Goal: Check status: Check status

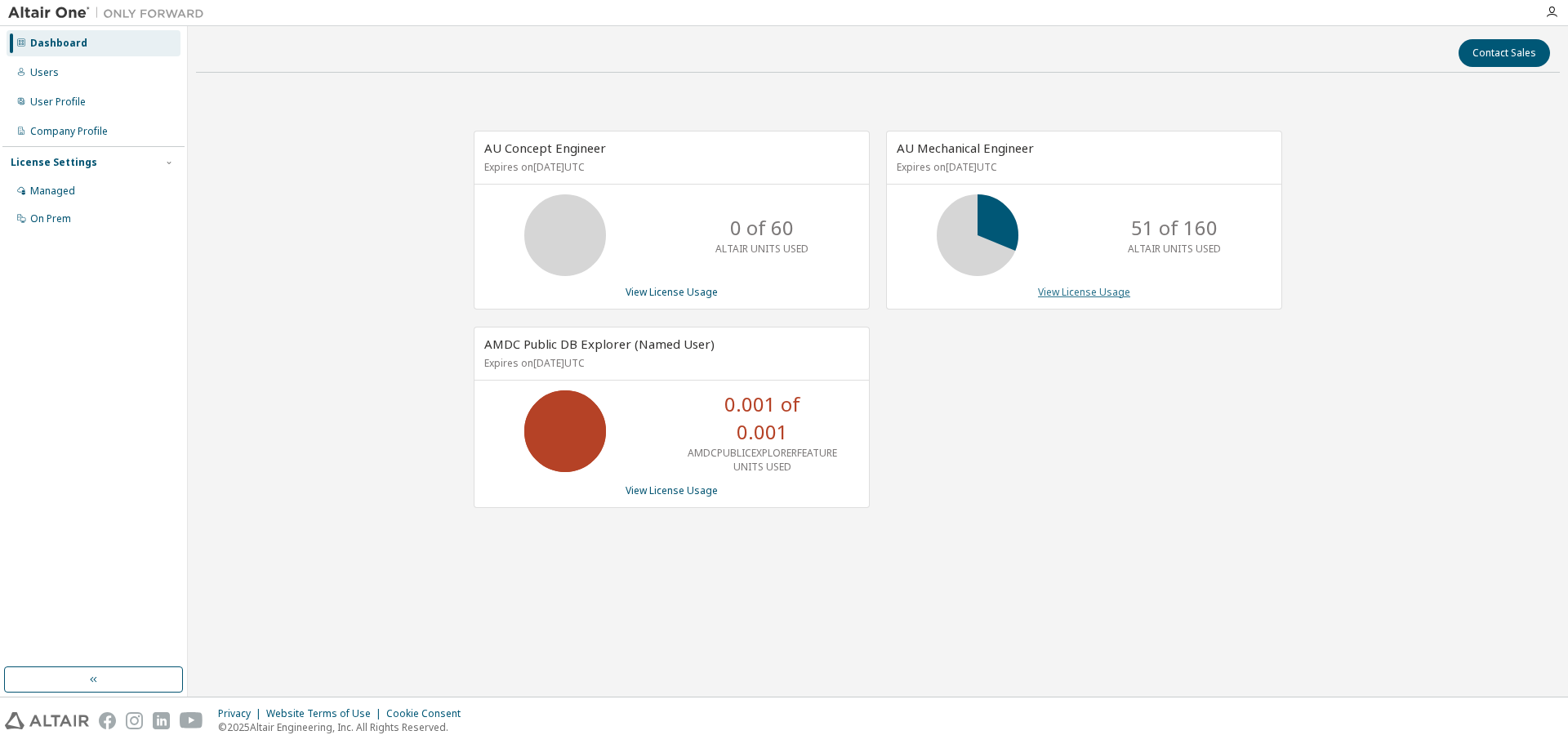
click at [1102, 297] on link "View License Usage" at bounding box center [1084, 292] width 93 height 14
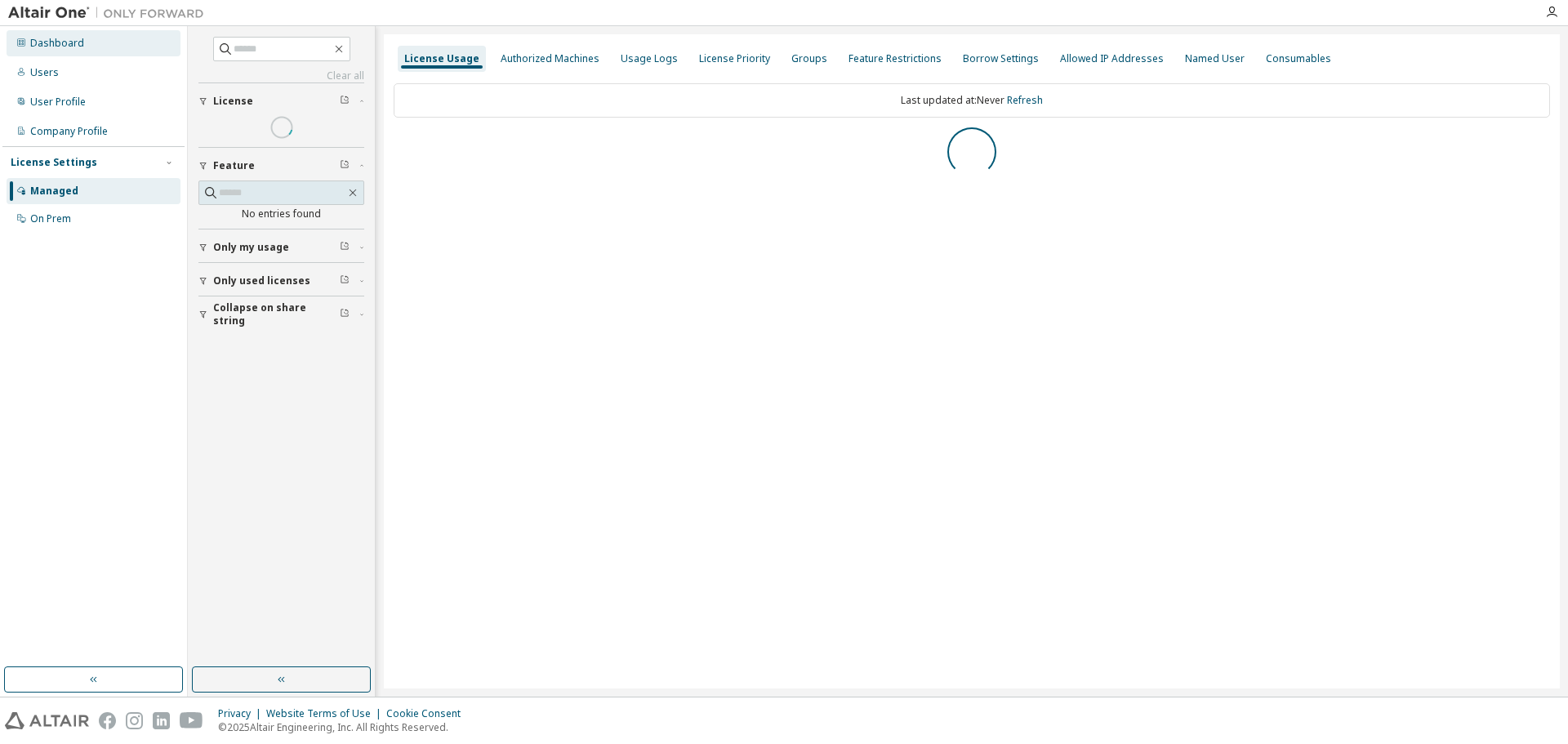
click at [70, 43] on div "Dashboard" at bounding box center [57, 43] width 54 height 13
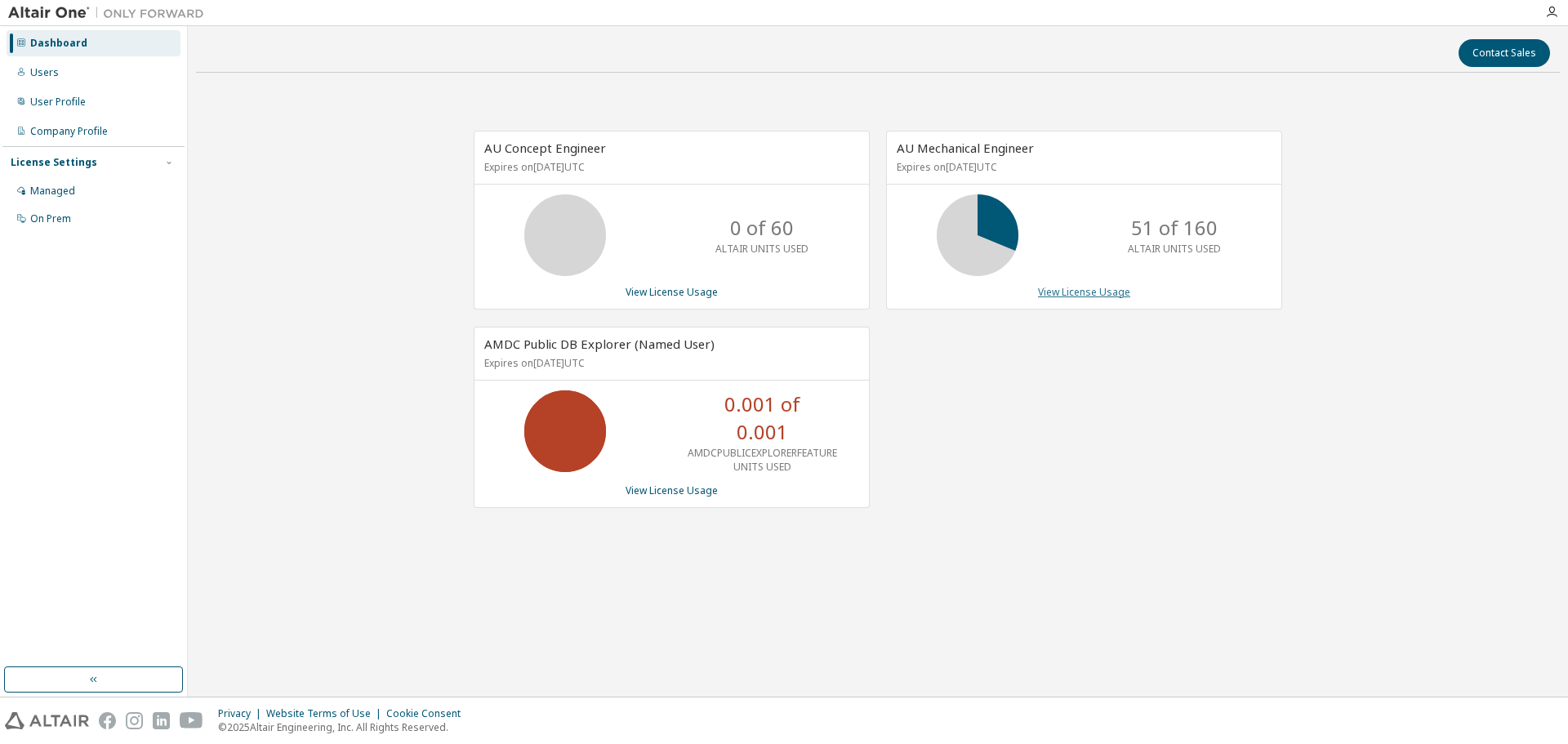
click at [1126, 288] on link "View License Usage" at bounding box center [1084, 292] width 93 height 14
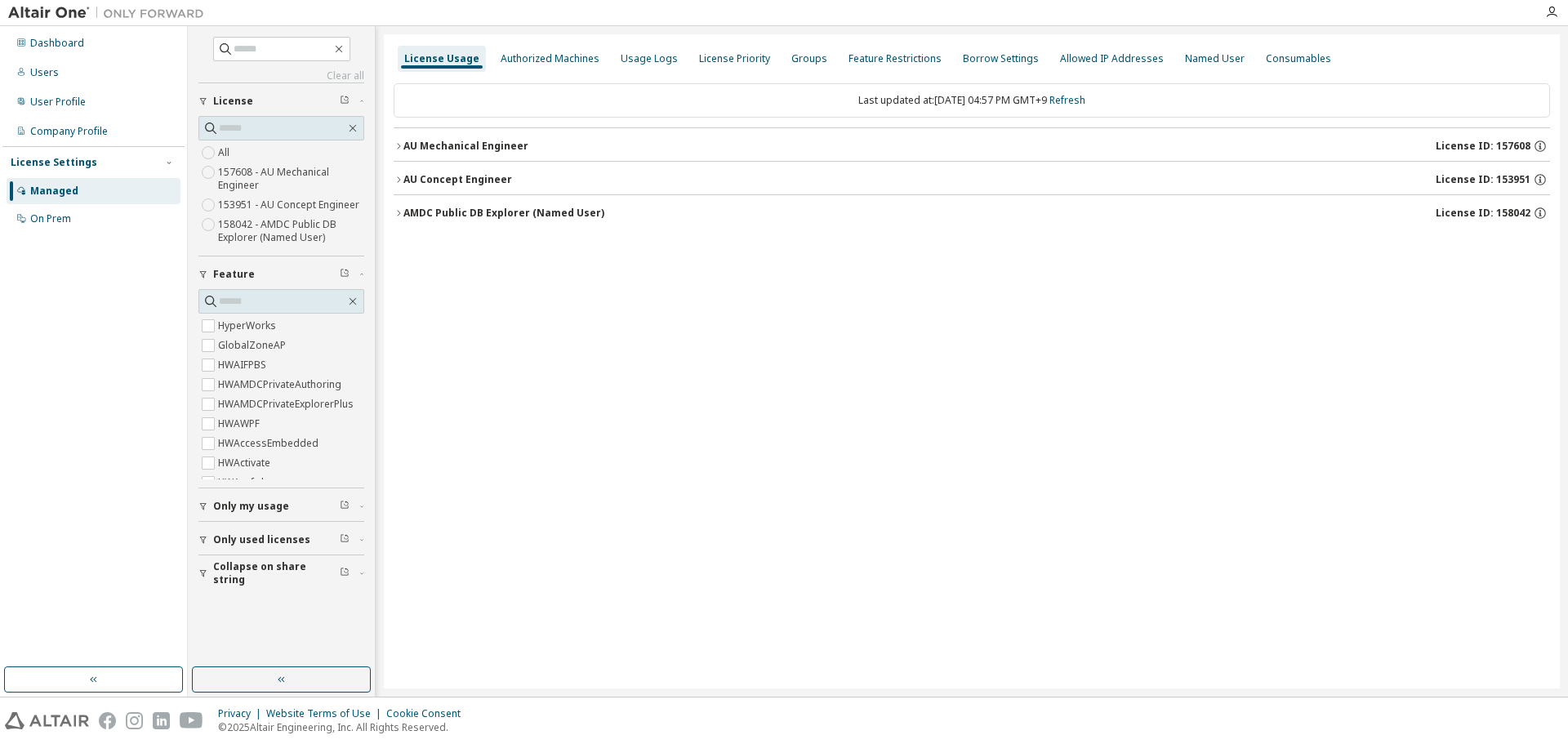
click at [197, 505] on div "Clear all Collapse on share string Only used licenses Only my usage Feature Hyp…" at bounding box center [281, 347] width 182 height 637
click at [236, 501] on span "Only my usage" at bounding box center [251, 506] width 76 height 13
click at [228, 532] on label "Yes" at bounding box center [228, 531] width 20 height 20
click at [394, 148] on icon "button" at bounding box center [399, 146] width 10 height 10
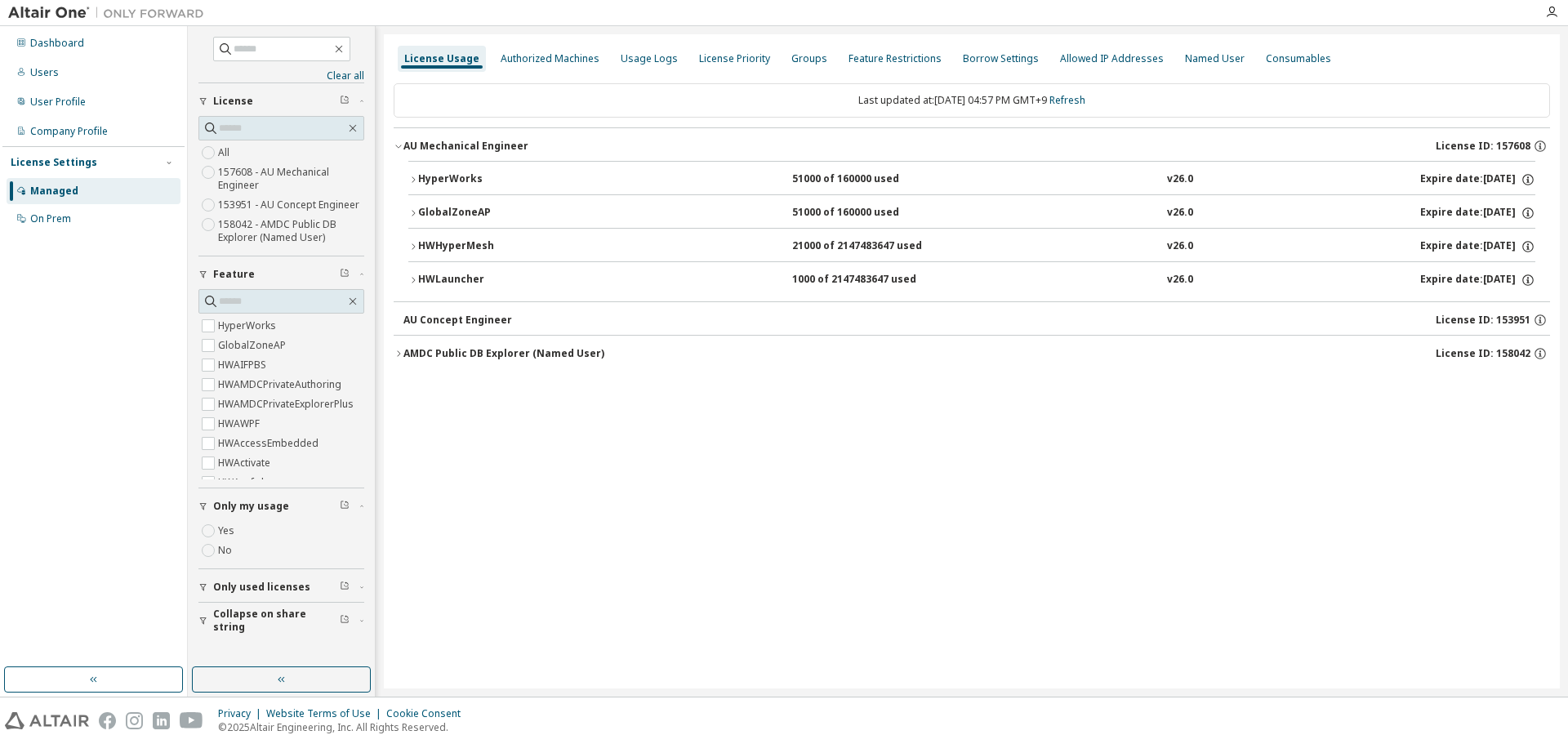
click at [417, 180] on icon "button" at bounding box center [413, 180] width 10 height 10
